Goal: Find specific page/section: Find specific page/section

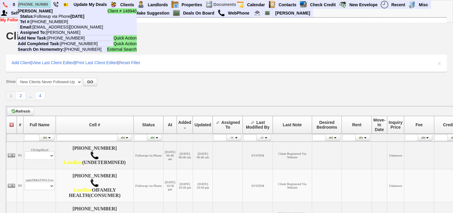
drag, startPoint x: 46, startPoint y: 3, endPoint x: 20, endPoint y: 3, distance: 26.5
click at [20, 3] on input "917-773-5067" at bounding box center [34, 4] width 33 height 7
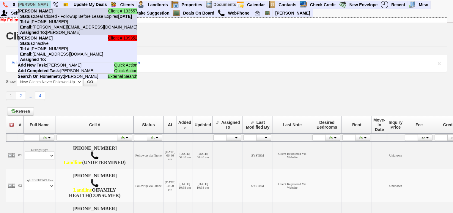
type input "marian ba"
click at [41, 11] on b "[PERSON_NAME]" at bounding box center [35, 11] width 35 height 5
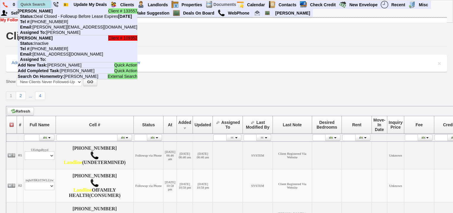
click at [26, 4] on input "text" at bounding box center [34, 4] width 33 height 7
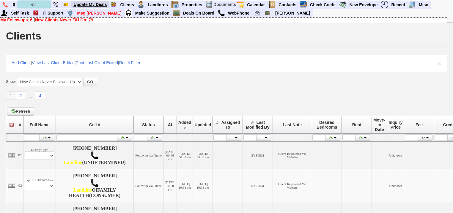
type input "e"
click at [81, 20] on b "New Clients Never F/U On" at bounding box center [60, 20] width 51 height 5
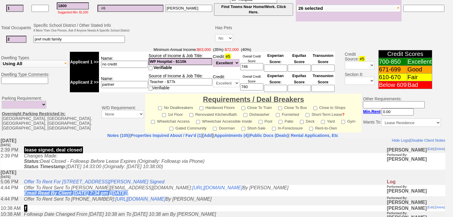
scroll to position [258, 0]
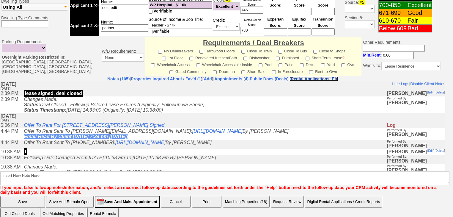
drag, startPoint x: 327, startPoint y: 70, endPoint x: 319, endPoint y: 72, distance: 7.7
click at [327, 76] on nobr "Rental Applications, Etc" at bounding box center [315, 78] width 48 height 5
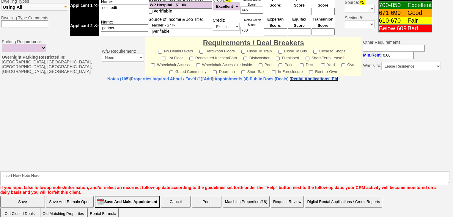
select select "100"
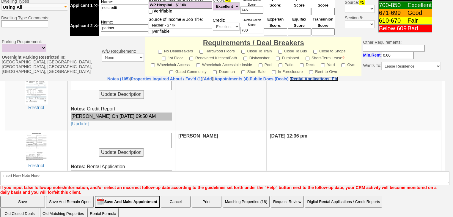
scroll to position [716, 0]
